Goal: Task Accomplishment & Management: Manage account settings

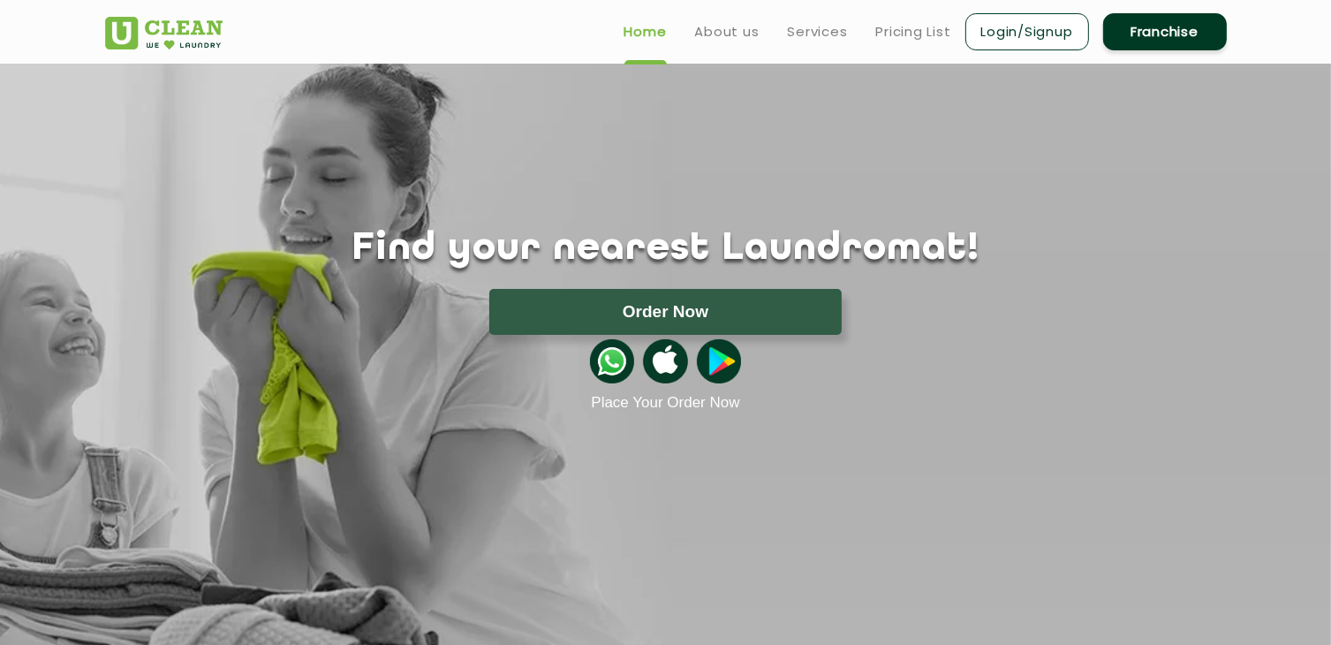
click at [1011, 36] on link "Login/Signup" at bounding box center [1027, 31] width 124 height 37
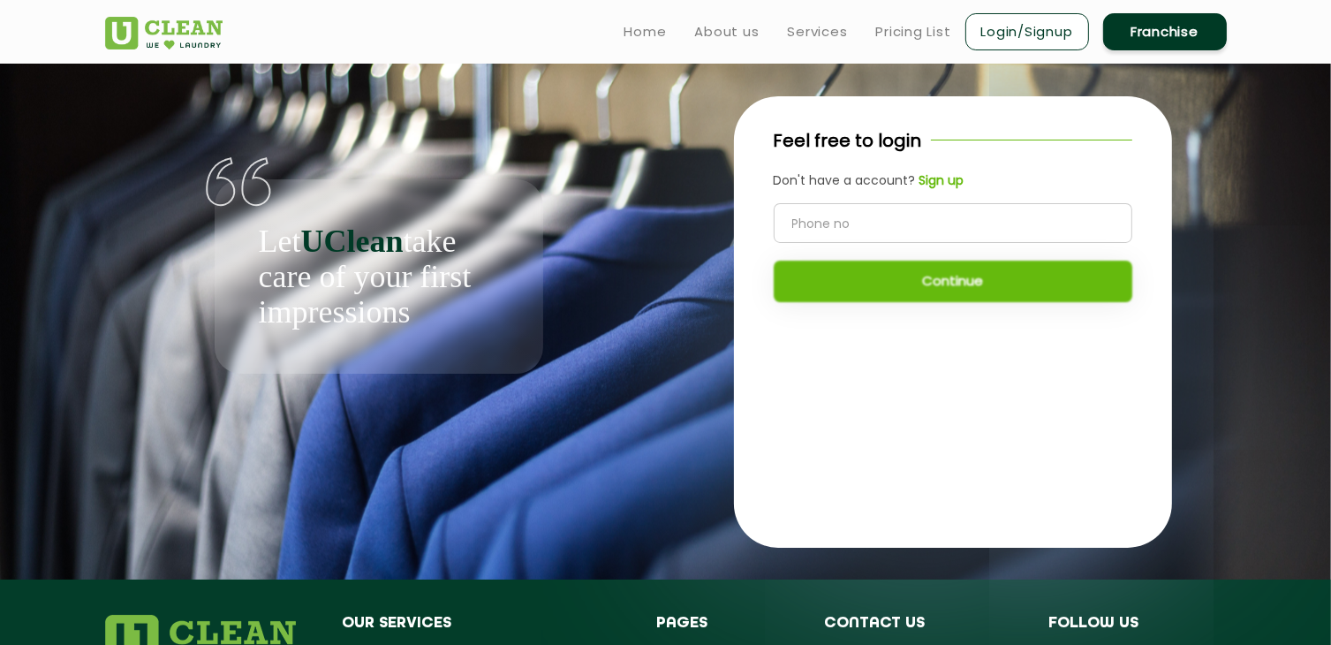
click at [835, 221] on input "tel" at bounding box center [953, 223] width 359 height 40
type input "7982902645"
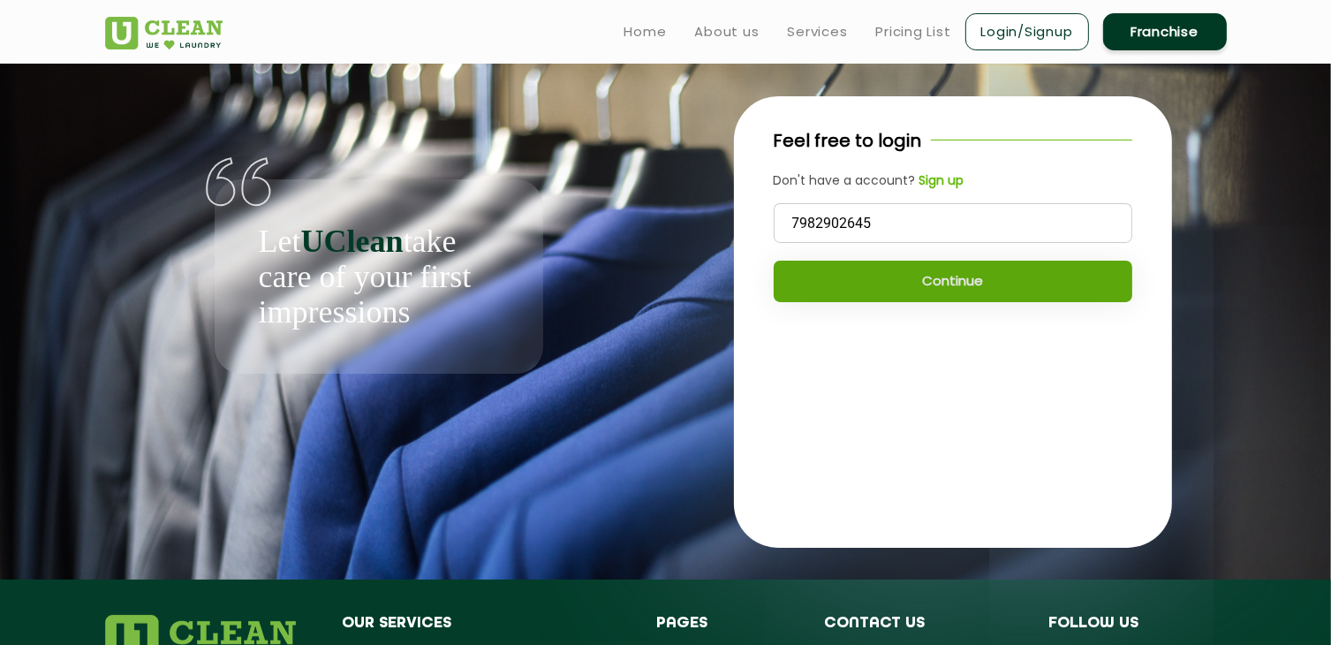
click at [956, 276] on button "Continue" at bounding box center [953, 282] width 359 height 42
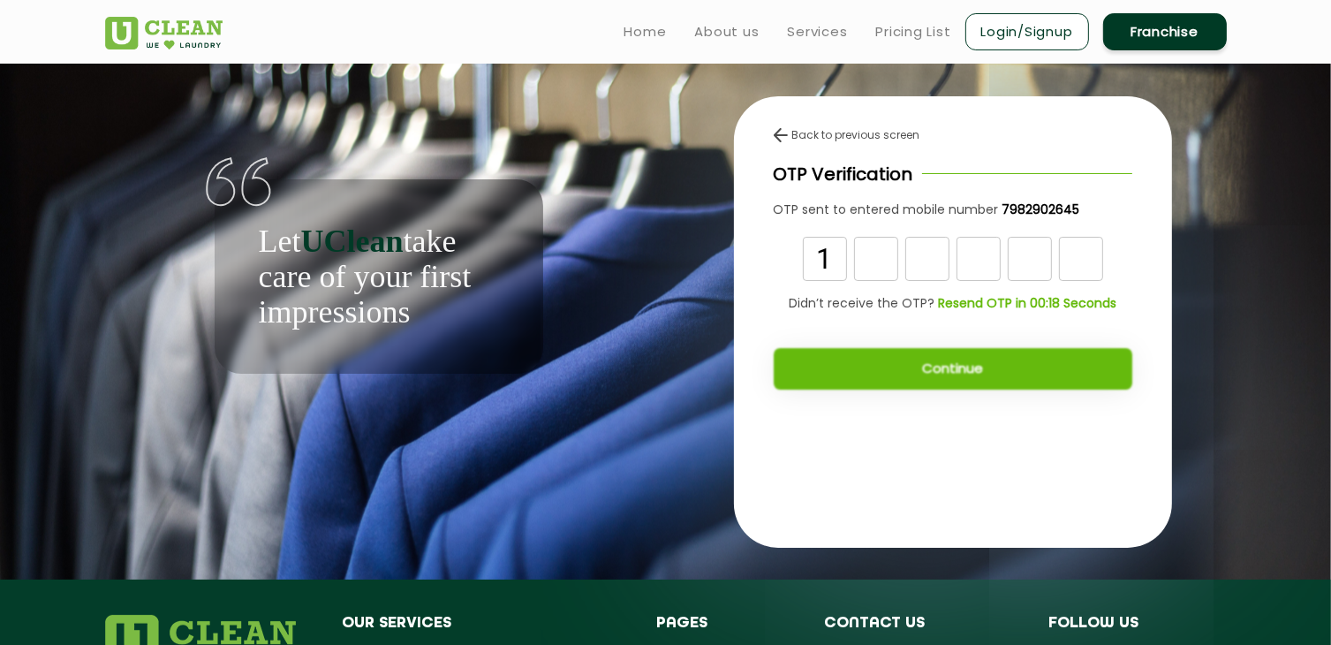
type input "1"
type input "2"
type input "6"
type input "1"
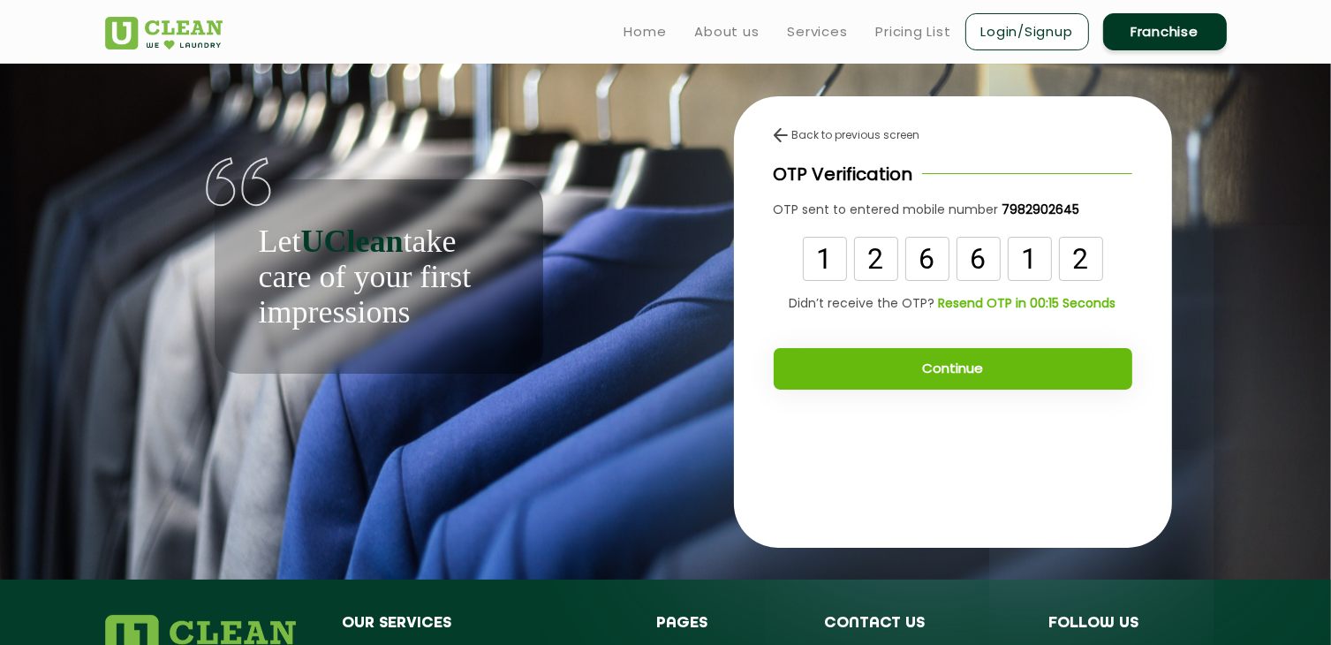
type input "2"
click at [934, 351] on button "Continue" at bounding box center [953, 369] width 359 height 42
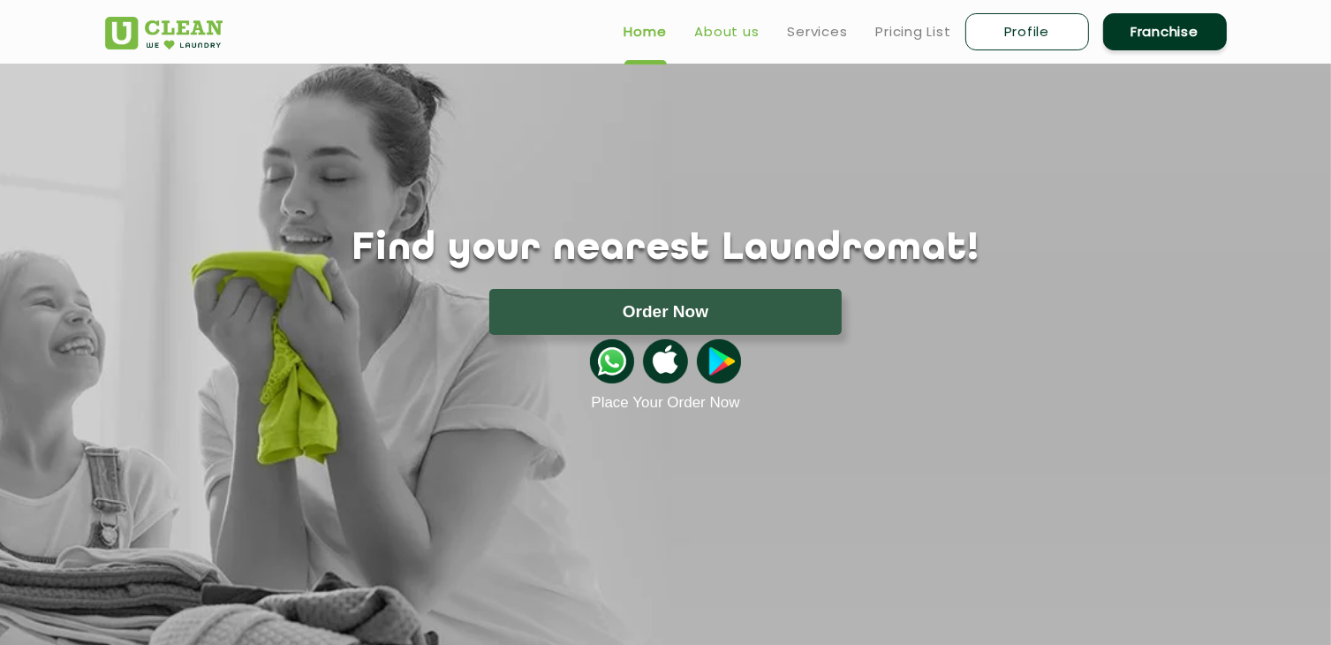
click at [735, 32] on link "About us" at bounding box center [727, 31] width 64 height 21
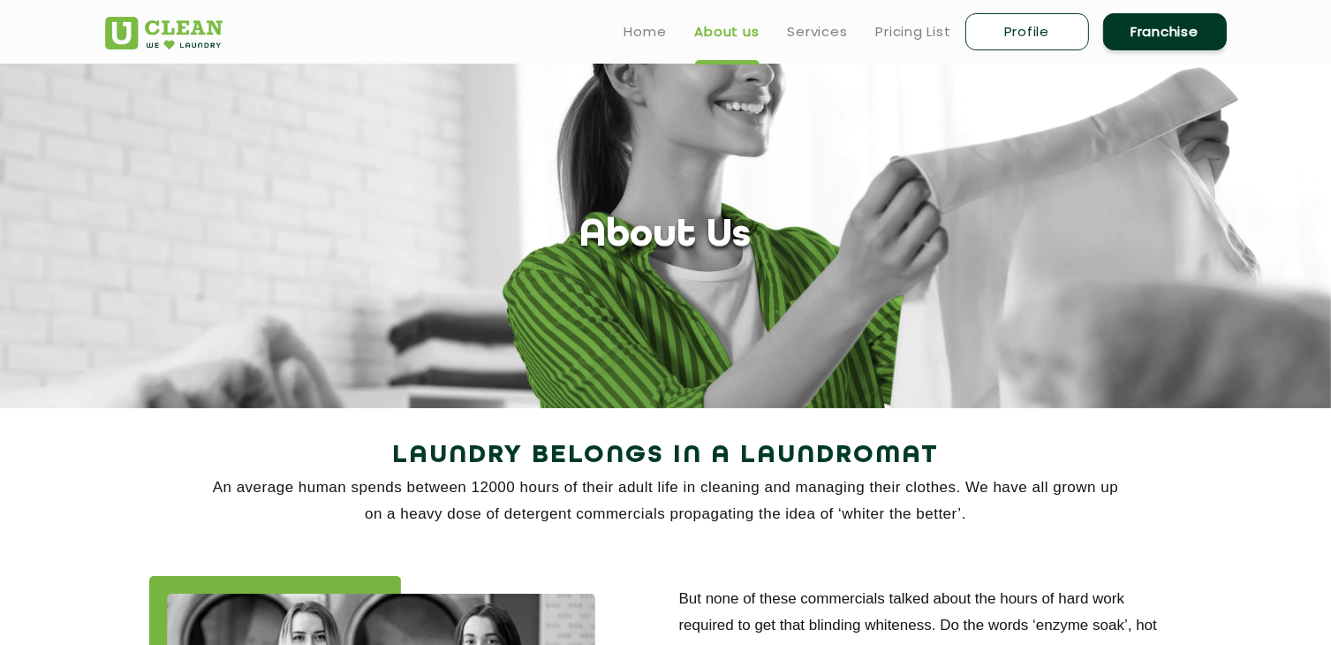
click at [865, 32] on ul "Home About us Services Pricing List Profile Franchise" at bounding box center [918, 32] width 616 height 42
click at [881, 32] on link "Pricing List" at bounding box center [913, 31] width 75 height 21
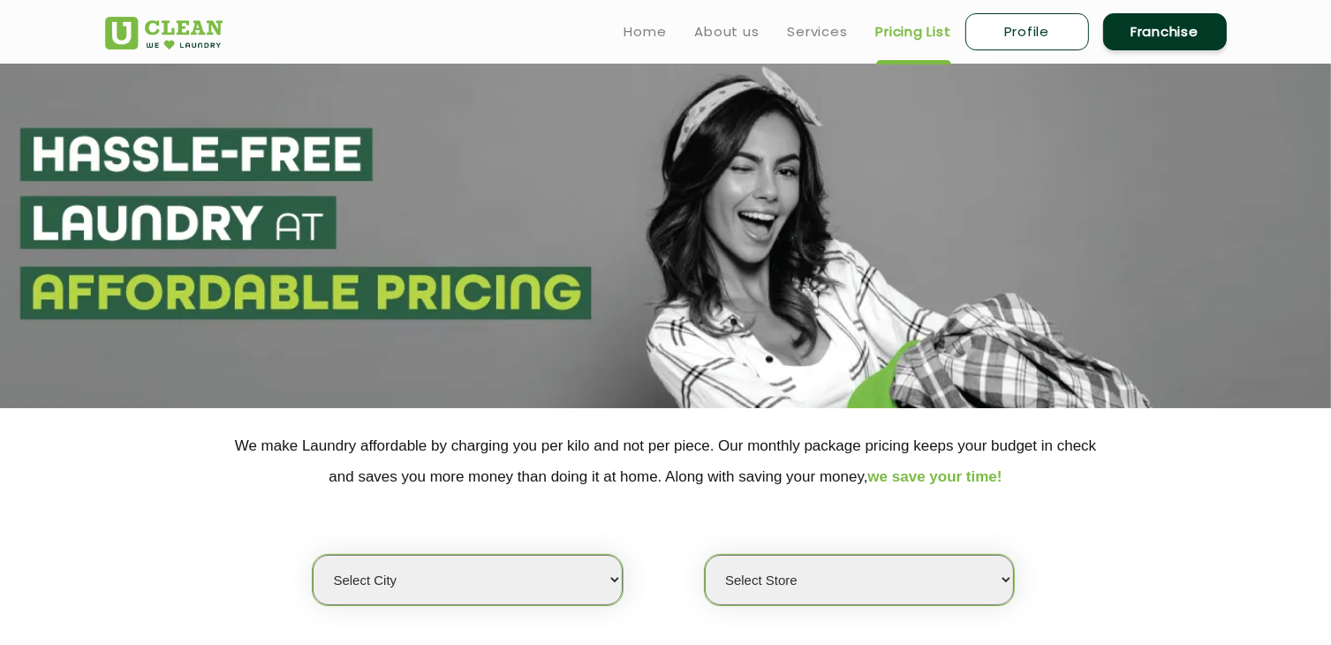
click at [979, 31] on link "Profile" at bounding box center [1027, 31] width 124 height 37
select select
